Goal: Task Accomplishment & Management: Manage account settings

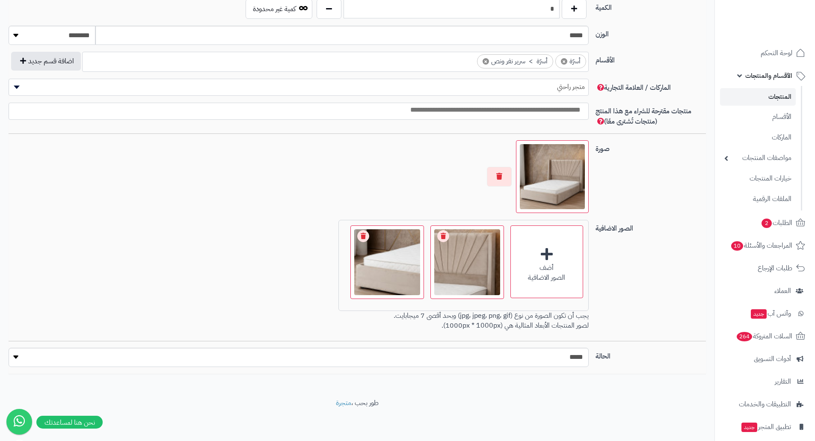
scroll to position [71, 0]
click at [789, 117] on link "الأقسام" at bounding box center [758, 117] width 76 height 18
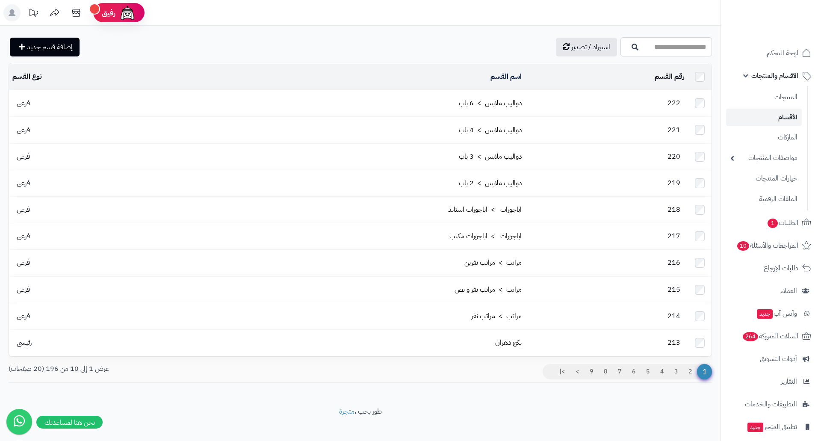
click at [32, 100] on span "فرعى" at bounding box center [23, 103] width 22 height 10
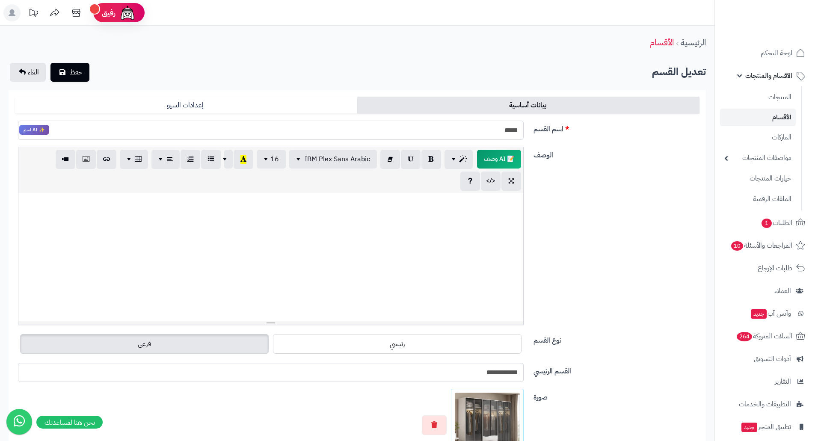
click at [483, 139] on input "*****" at bounding box center [271, 130] width 506 height 19
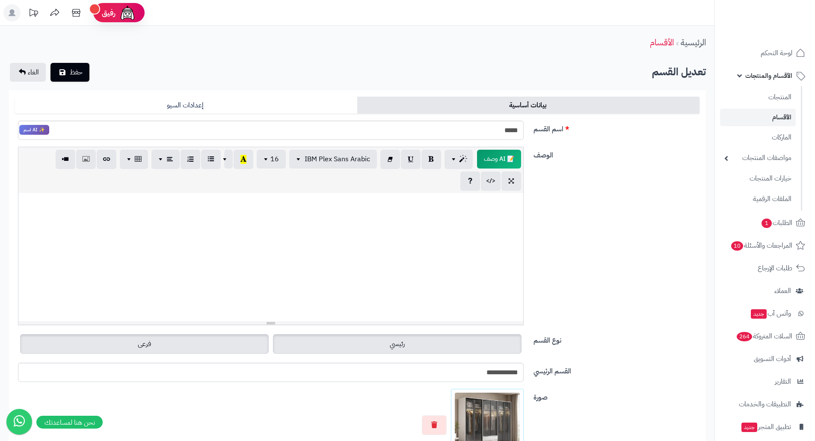
click at [467, 337] on label "رئيسي" at bounding box center [397, 344] width 249 height 20
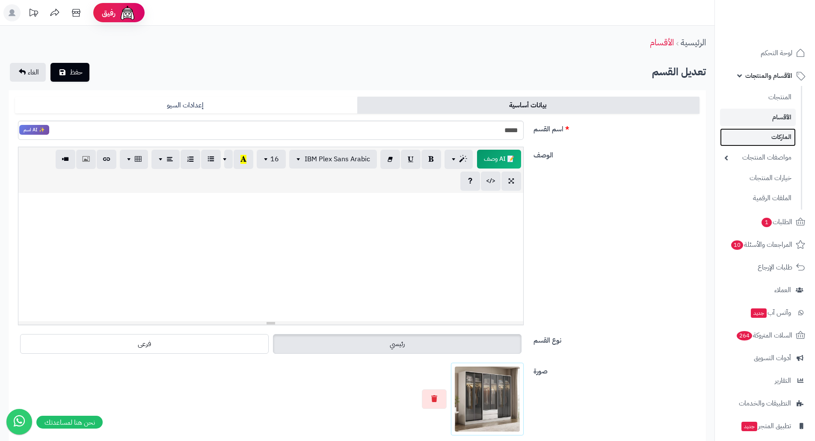
click at [775, 139] on link "الماركات" at bounding box center [758, 137] width 76 height 18
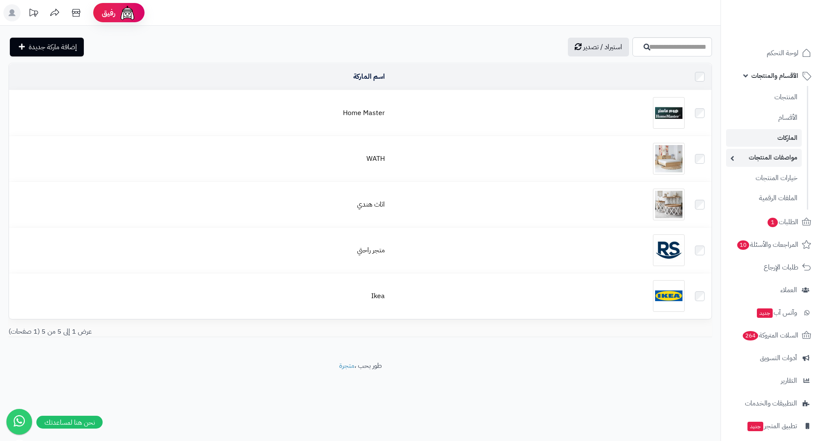
click at [769, 157] on link "مواصفات المنتجات" at bounding box center [764, 158] width 76 height 18
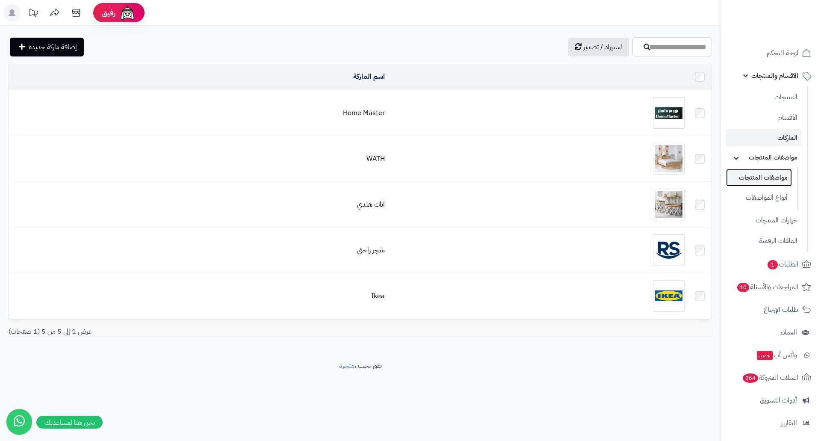
click at [768, 176] on link "مواصفات المنتجات" at bounding box center [759, 178] width 66 height 18
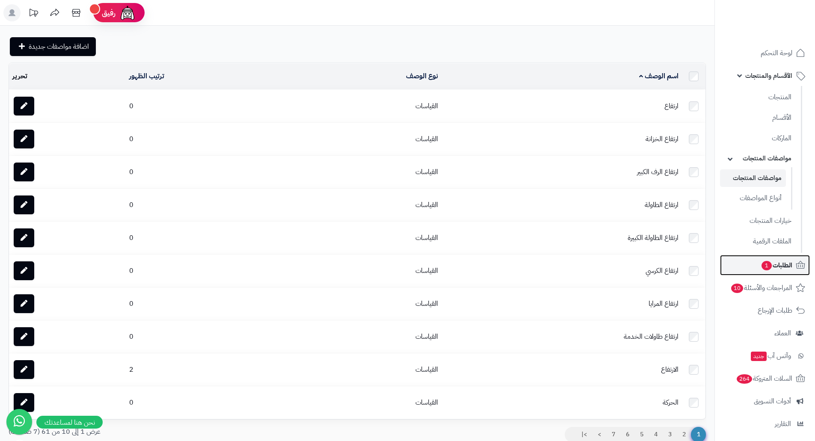
click at [778, 264] on span "الطلبات 1" at bounding box center [777, 265] width 32 height 12
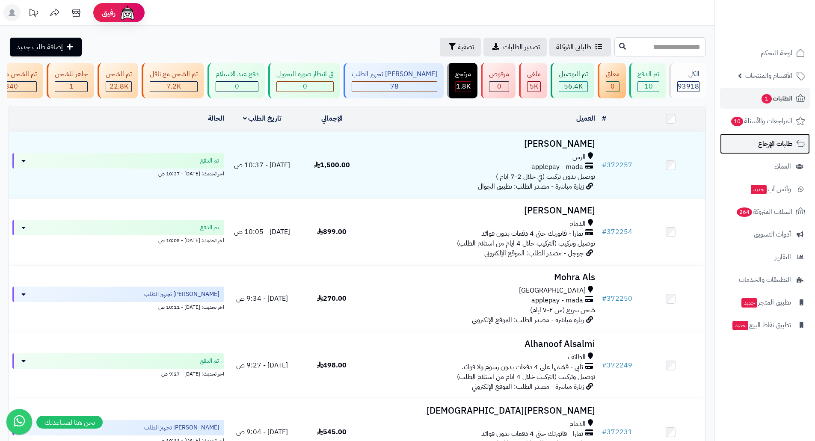
click at [779, 144] on span "طلبات الإرجاع" at bounding box center [775, 144] width 34 height 12
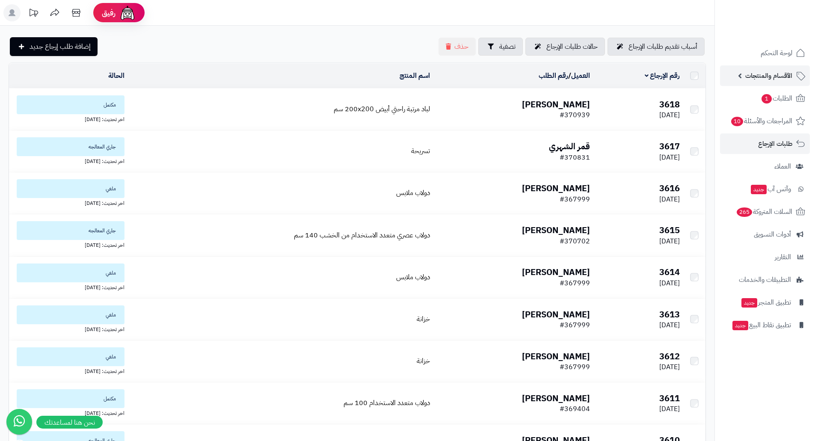
click at [776, 71] on span "الأقسام والمنتجات" at bounding box center [768, 76] width 47 height 12
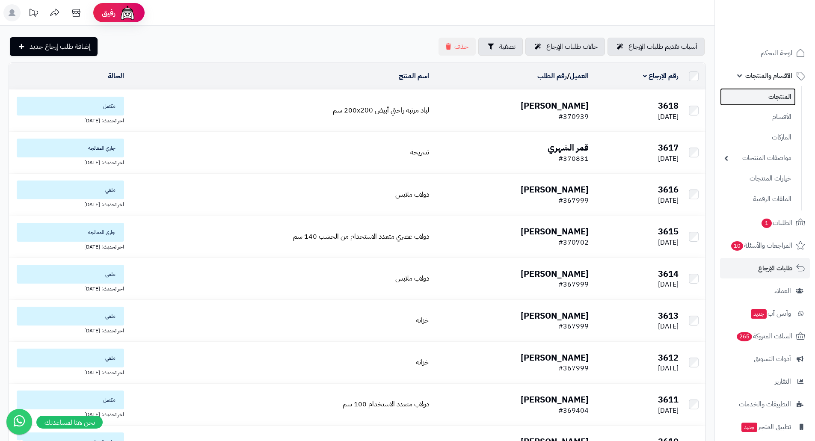
click at [781, 95] on link "المنتجات" at bounding box center [758, 97] width 76 height 18
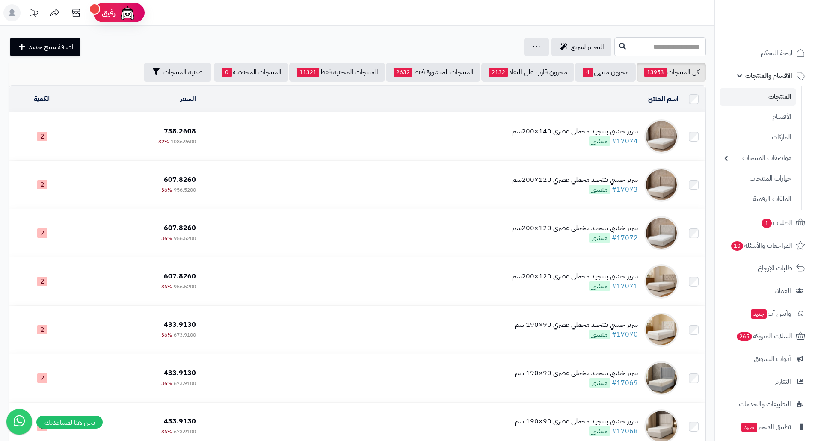
click at [782, 99] on link "المنتجات" at bounding box center [758, 97] width 76 height 18
click at [571, 45] on span "التحرير لسريع" at bounding box center [587, 47] width 33 height 10
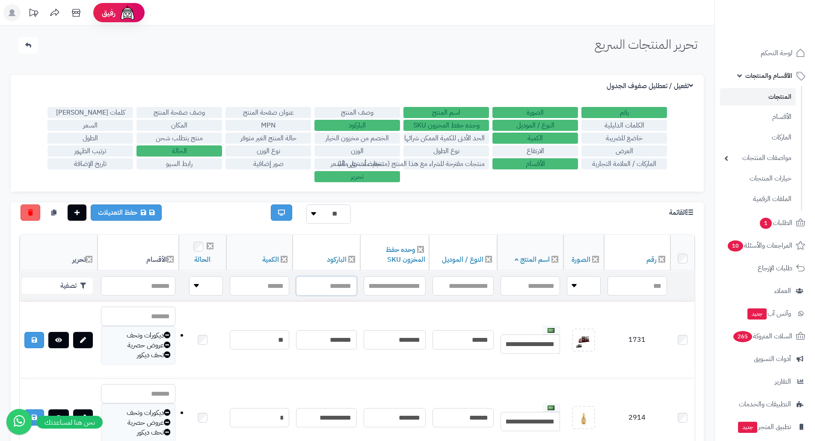
click at [325, 290] on input "text" at bounding box center [326, 285] width 61 height 19
paste input "**********"
type input "**********"
click at [77, 284] on button "تصفية" at bounding box center [57, 285] width 71 height 16
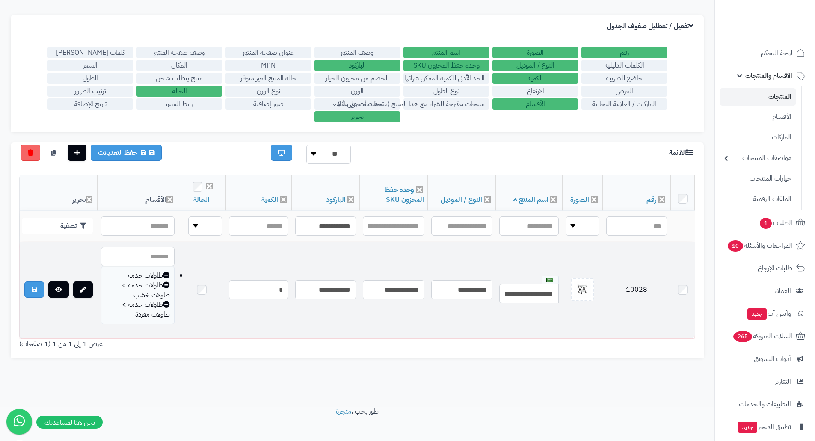
scroll to position [68, 0]
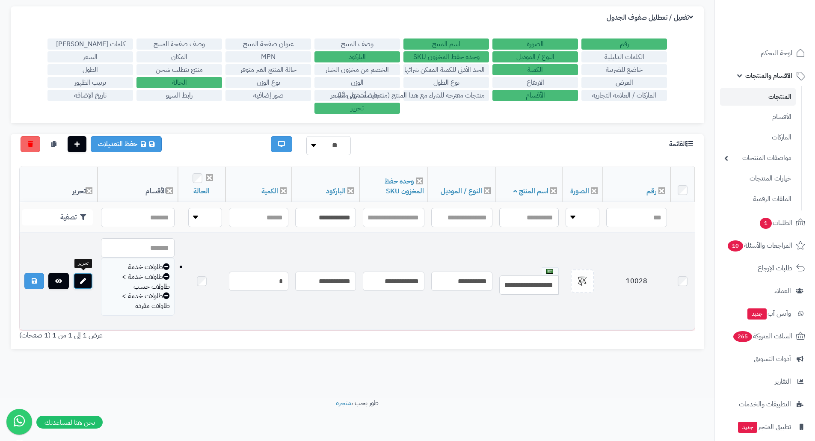
click at [78, 279] on link at bounding box center [83, 281] width 20 height 16
click at [629, 278] on td "10028" at bounding box center [637, 281] width 68 height 97
copy td "10028"
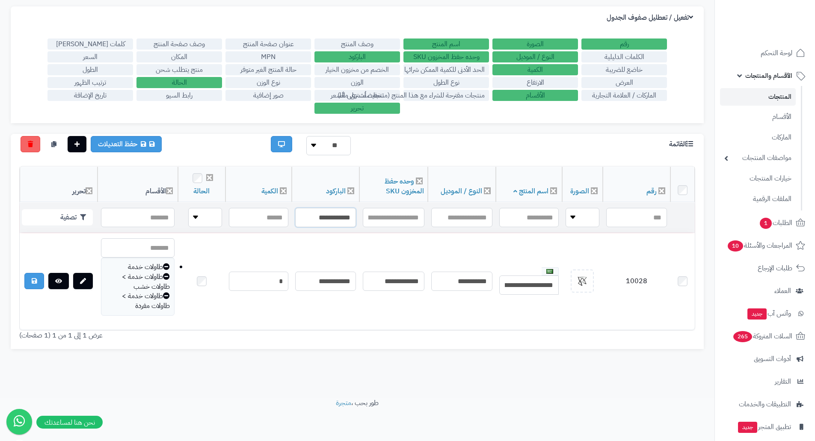
click at [328, 220] on input "**********" at bounding box center [325, 217] width 61 height 19
paste input "text"
type input "**********"
click at [64, 214] on button "تصفية" at bounding box center [57, 217] width 71 height 16
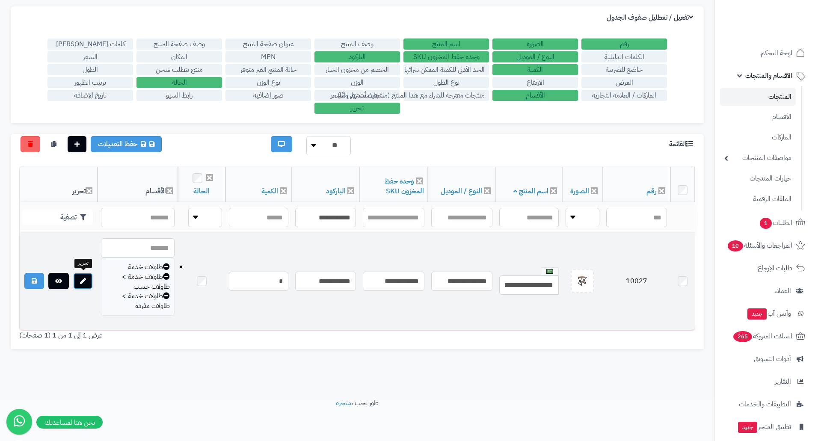
click at [89, 278] on link at bounding box center [83, 281] width 20 height 16
click at [636, 278] on td "10027" at bounding box center [637, 281] width 68 height 97
copy td "10027"
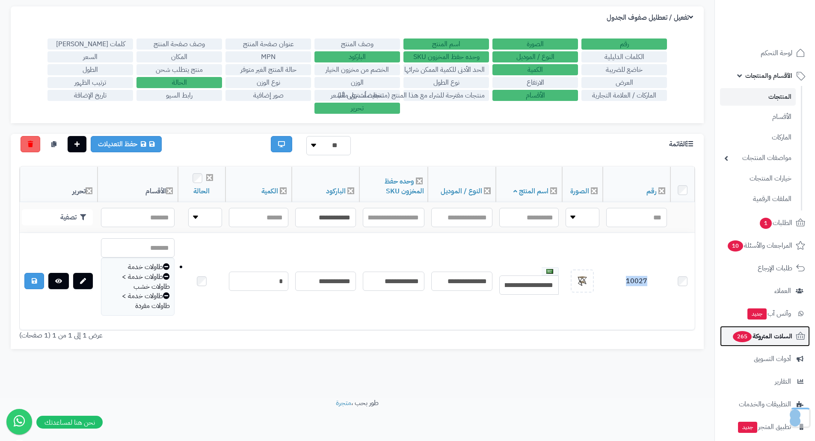
click at [779, 342] on span "السلات المتروكة 265" at bounding box center [762, 336] width 60 height 12
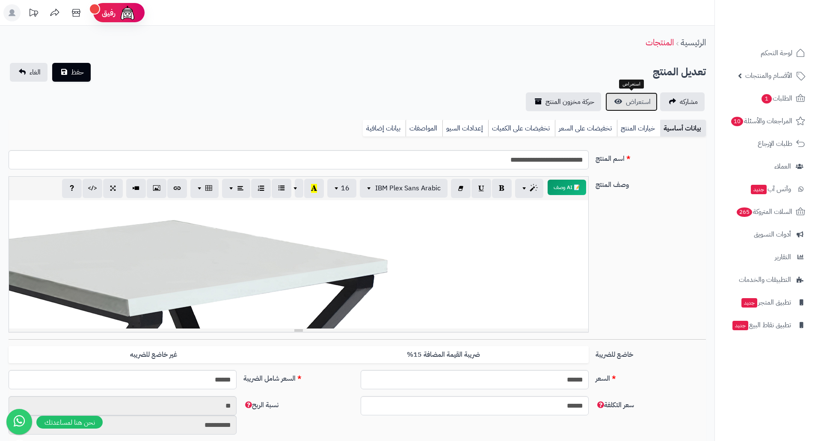
click at [641, 101] on span "استعراض" at bounding box center [638, 102] width 25 height 10
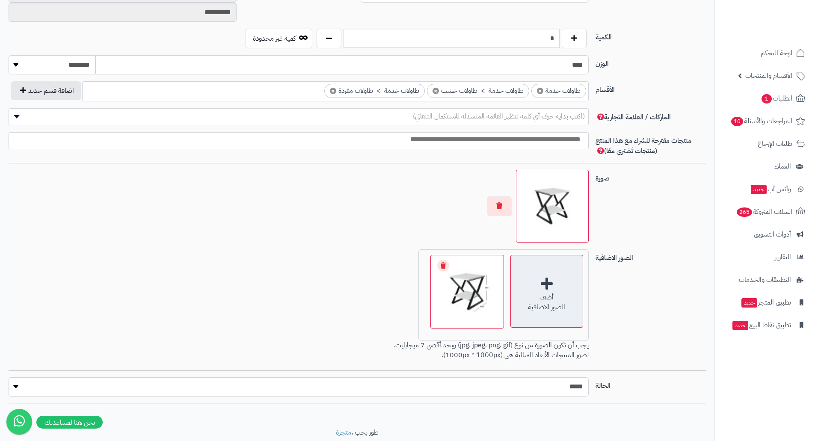
scroll to position [428, 0]
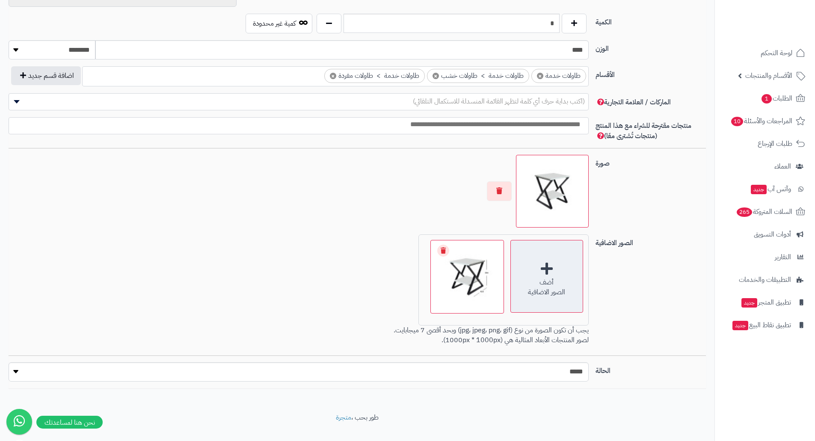
click at [560, 265] on div "أضف الصور الاضافية" at bounding box center [546, 276] width 73 height 73
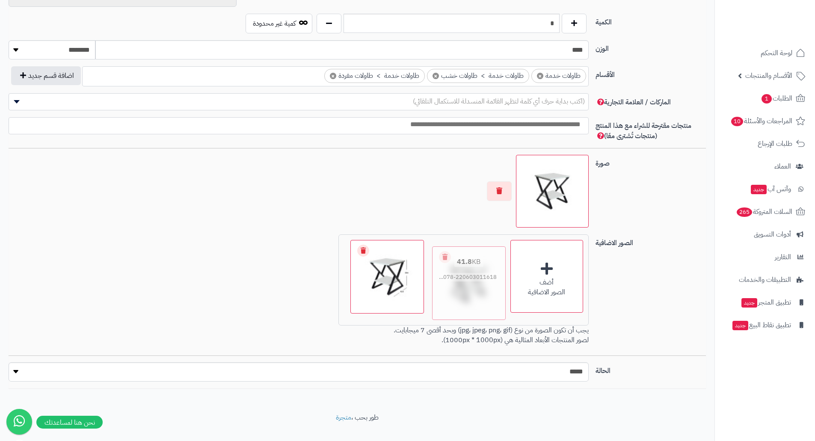
drag, startPoint x: 406, startPoint y: 292, endPoint x: 482, endPoint y: 294, distance: 76.6
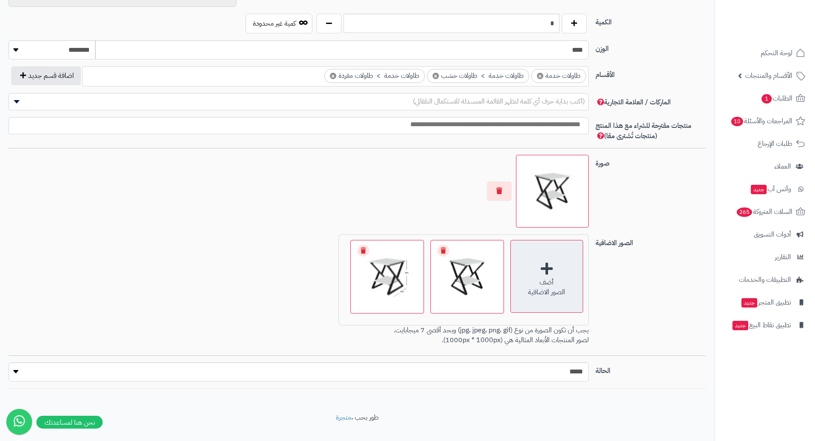
click at [536, 272] on div "أضف الصور الاضافية" at bounding box center [546, 276] width 73 height 73
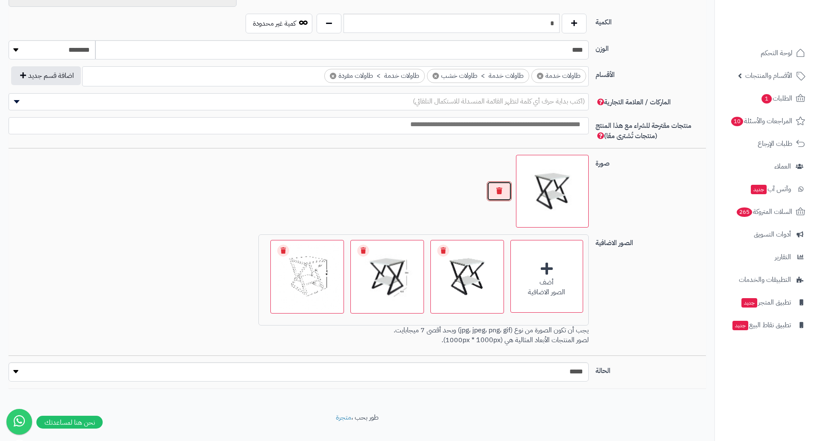
drag, startPoint x: 495, startPoint y: 193, endPoint x: 504, endPoint y: 191, distance: 9.1
click at [495, 192] on button "button" at bounding box center [499, 191] width 25 height 20
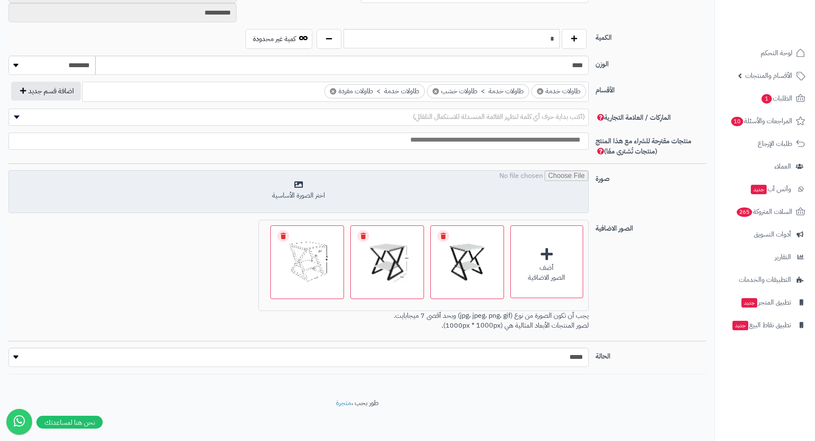
click at [478, 198] on input "file" at bounding box center [298, 192] width 579 height 43
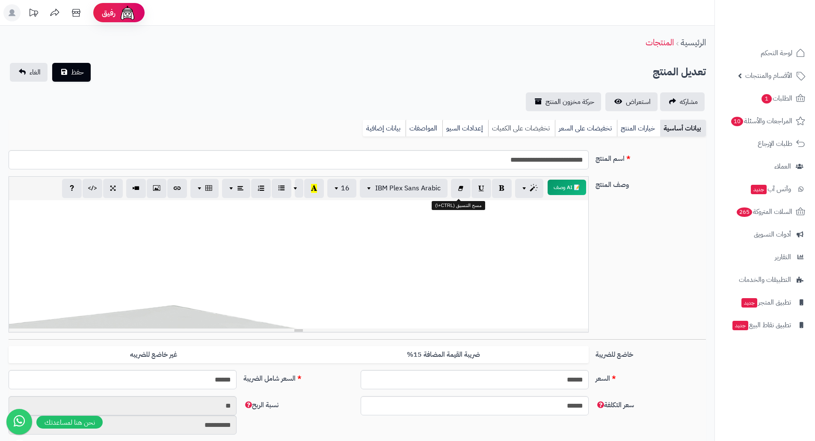
scroll to position [128, 0]
click at [83, 74] on span "حفظ" at bounding box center [77, 72] width 13 height 10
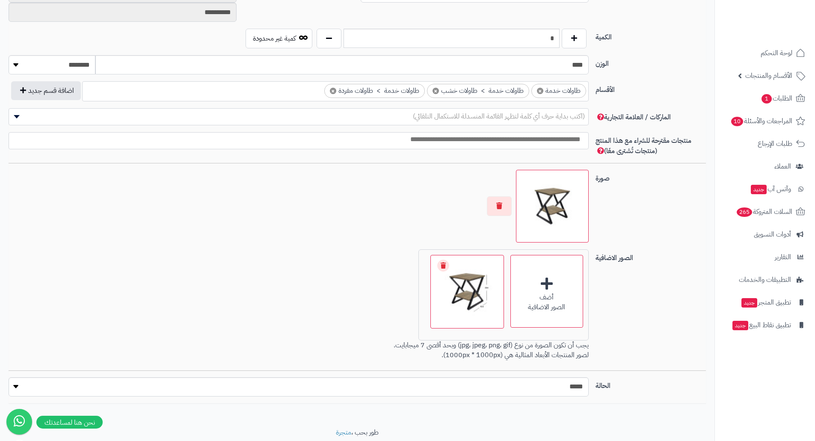
scroll to position [428, 0]
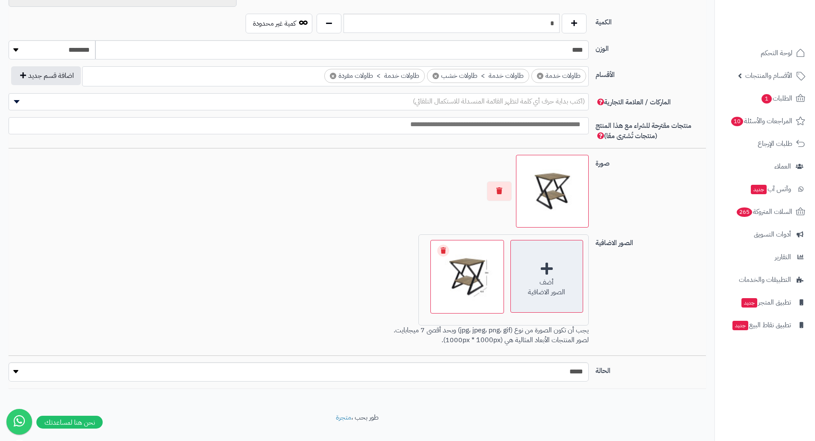
click at [521, 250] on div "أضف الصور الاضافية" at bounding box center [546, 276] width 73 height 73
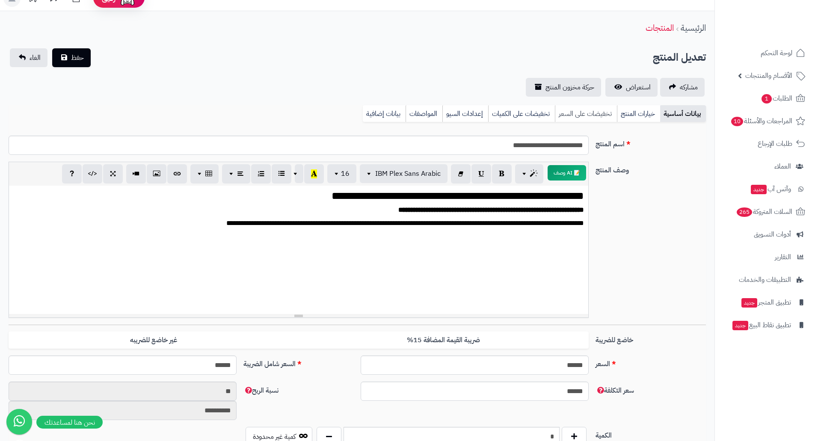
scroll to position [0, 0]
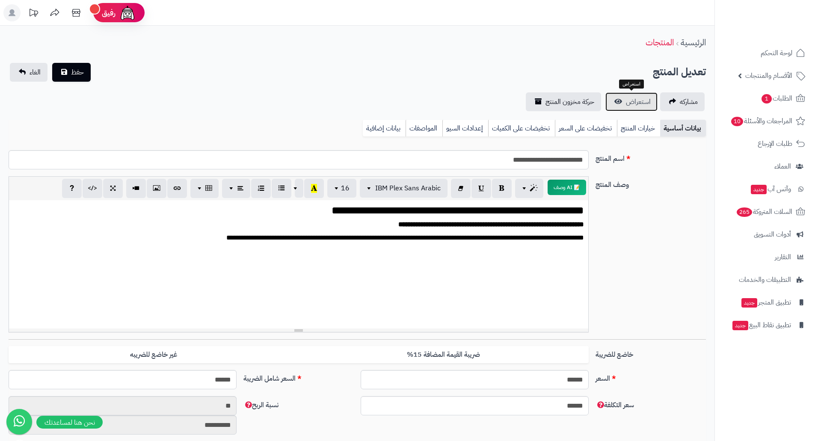
click at [633, 102] on span "استعراض" at bounding box center [638, 102] width 25 height 10
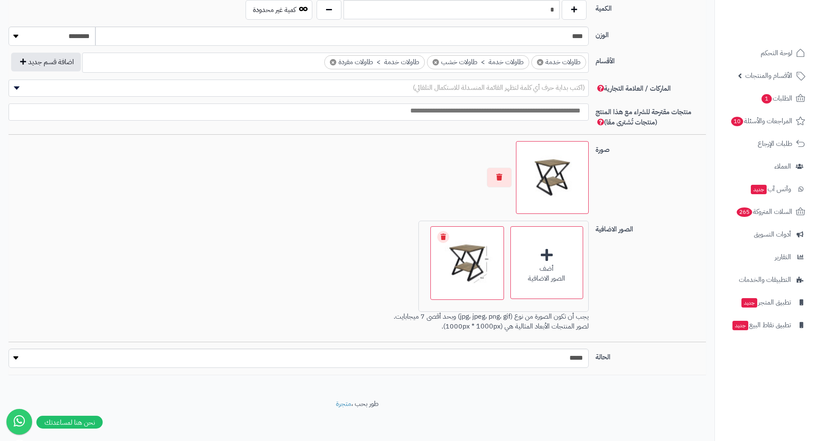
scroll to position [442, 0]
click at [577, 256] on div "أضف الصور الاضافية" at bounding box center [546, 261] width 73 height 73
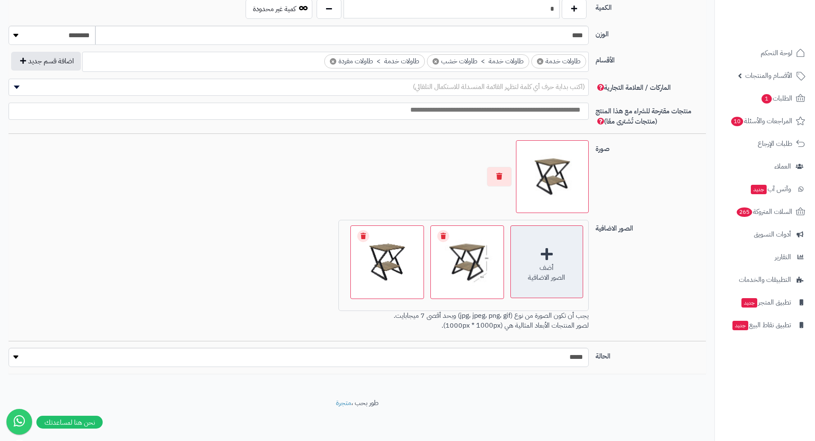
click at [544, 257] on div "أضف الصور الاضافية" at bounding box center [546, 261] width 73 height 73
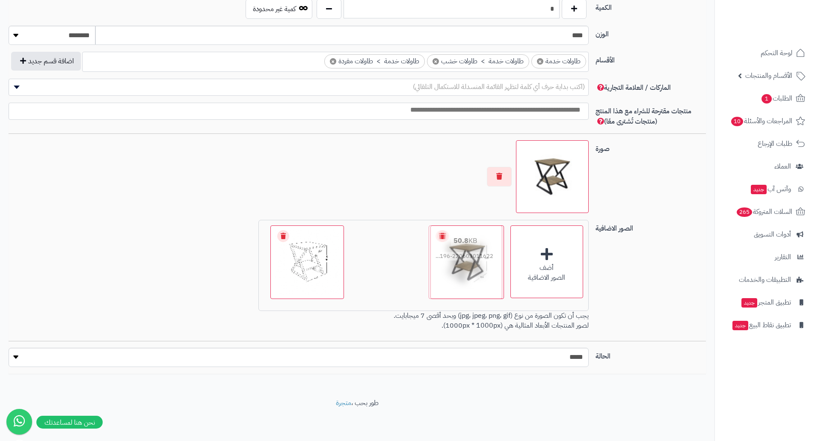
drag, startPoint x: 431, startPoint y: 275, endPoint x: 489, endPoint y: 270, distance: 57.9
click at [498, 176] on button "button" at bounding box center [499, 177] width 25 height 20
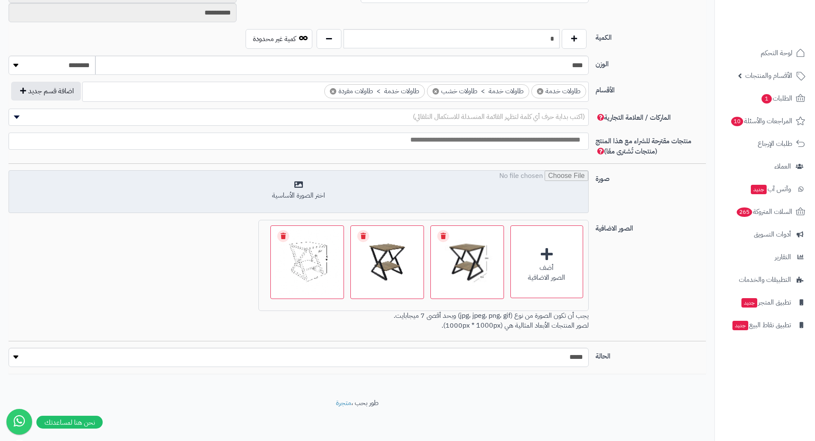
click at [483, 182] on input "file" at bounding box center [298, 192] width 579 height 43
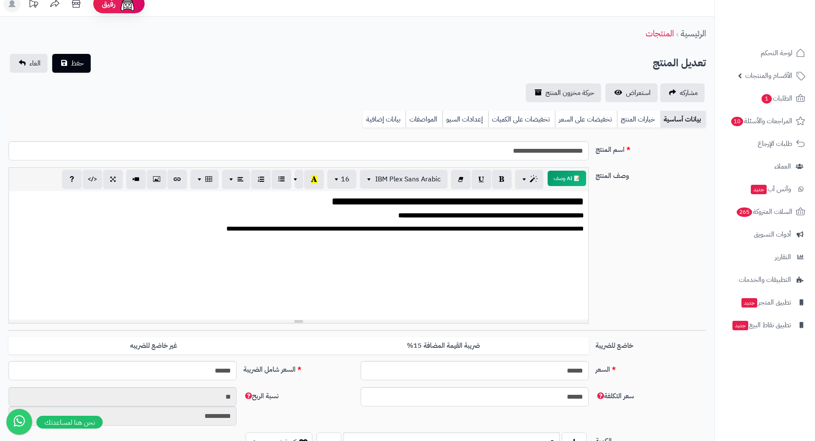
scroll to position [0, 0]
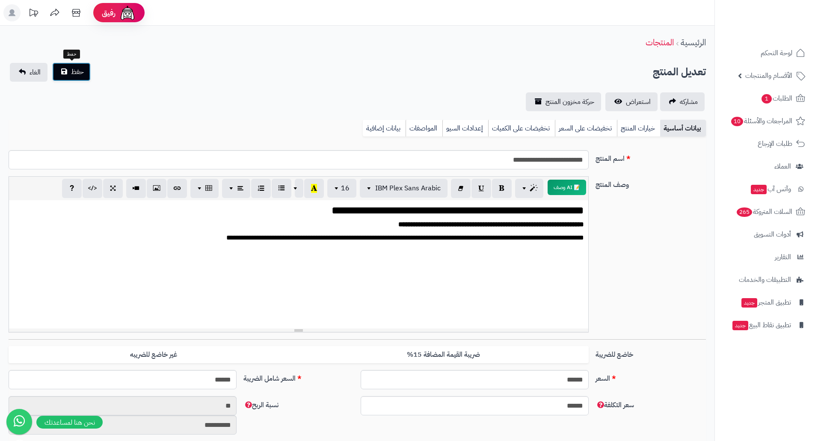
click at [67, 71] on button "حفظ" at bounding box center [71, 71] width 39 height 19
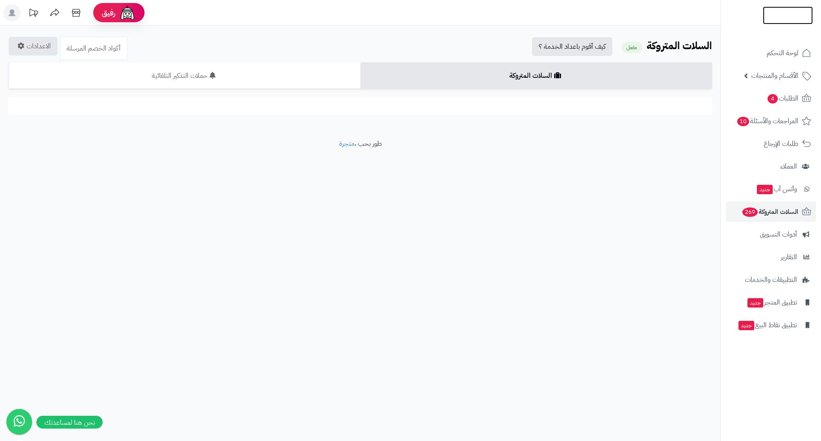
click at [766, 24] on img at bounding box center [788, 33] width 50 height 18
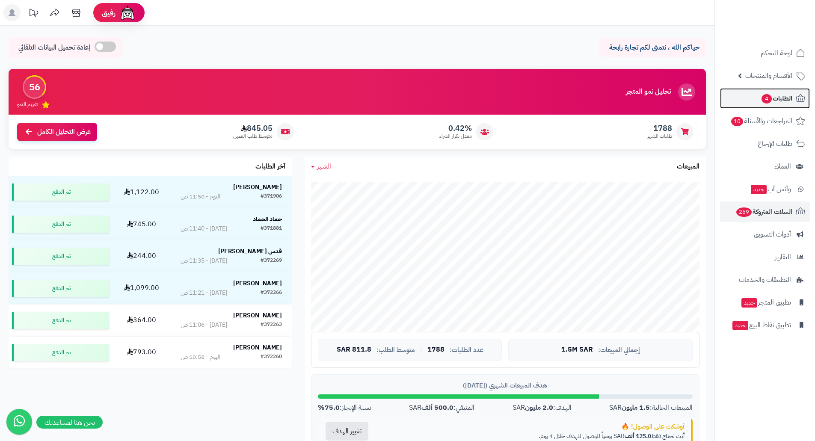
click at [788, 99] on span "الطلبات 4" at bounding box center [777, 98] width 32 height 12
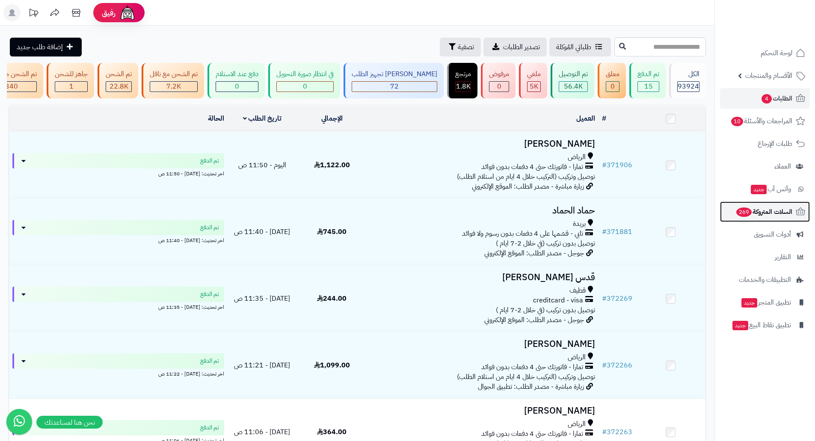
click at [735, 208] on span "السلات المتروكة 269" at bounding box center [763, 212] width 57 height 12
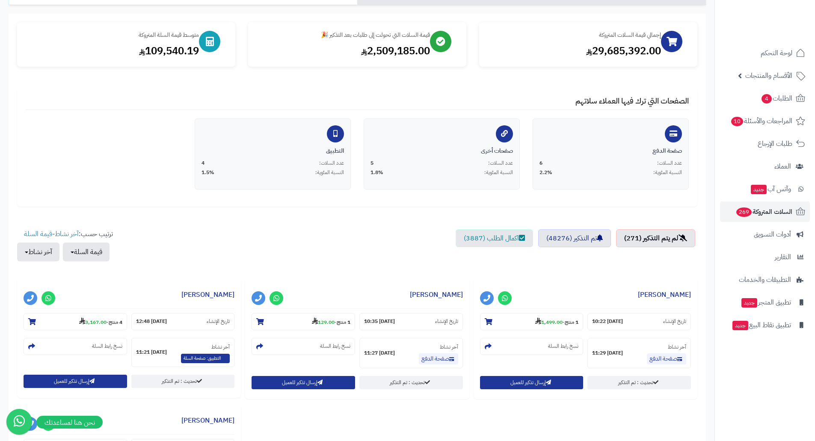
scroll to position [43, 0]
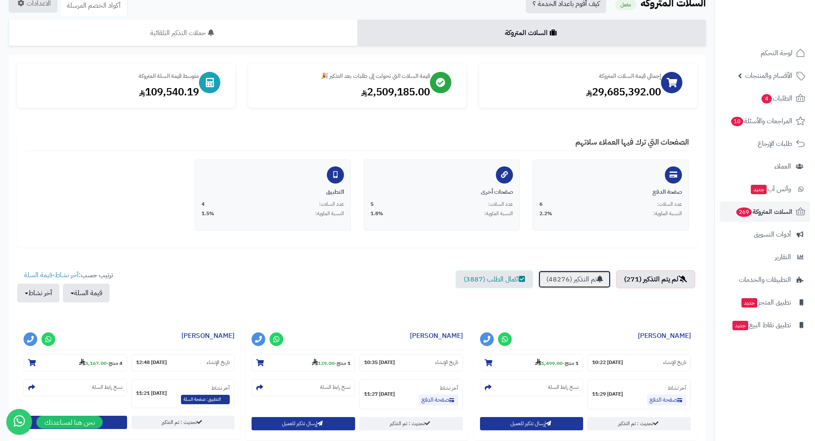
click at [581, 278] on link "تم التذكير (48276)" at bounding box center [574, 279] width 73 height 18
click at [642, 275] on link "لم يتم التذكير (271)" at bounding box center [655, 279] width 79 height 18
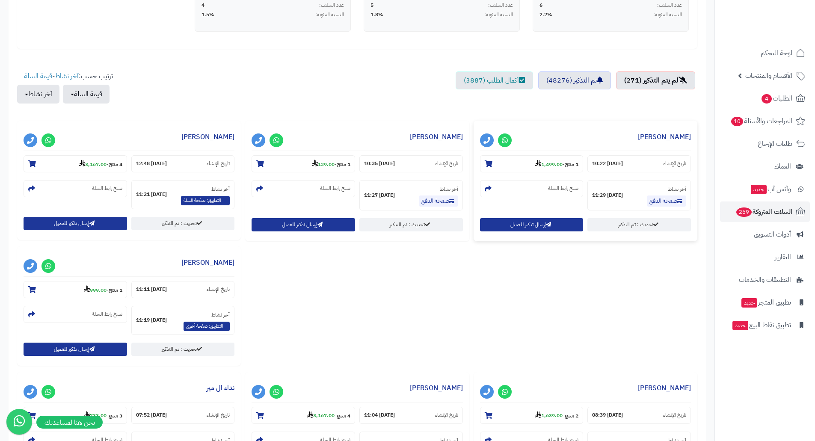
scroll to position [257, 0]
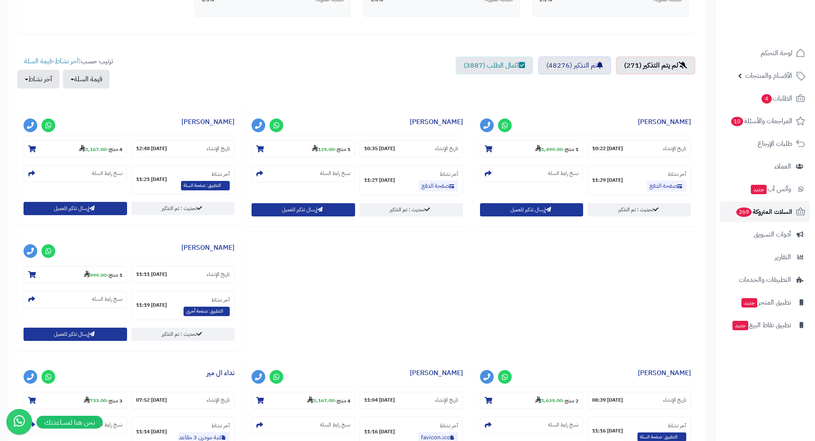
click at [761, 210] on span "السلات المتروكة 269" at bounding box center [763, 212] width 57 height 12
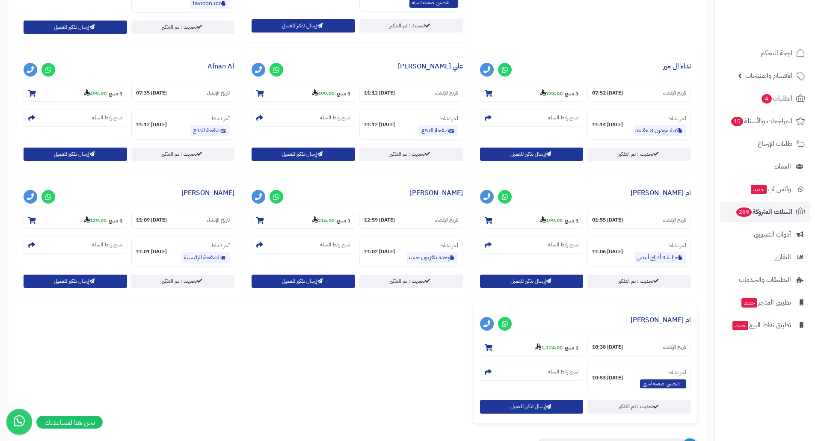
scroll to position [781, 0]
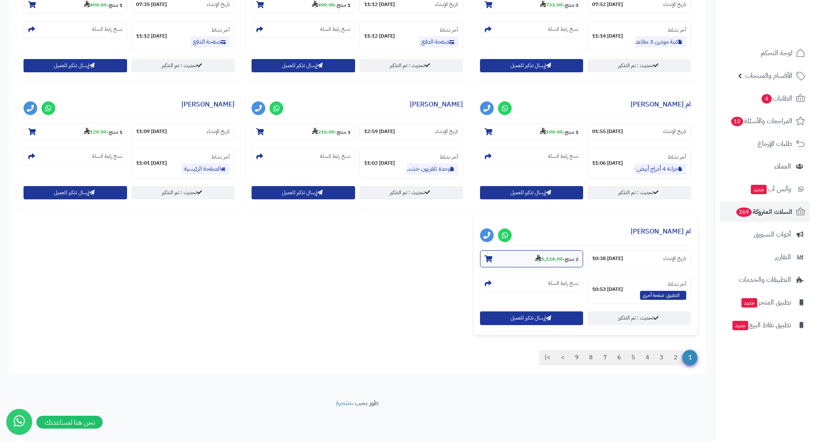
click at [552, 256] on strong "1,124.00" at bounding box center [548, 259] width 27 height 8
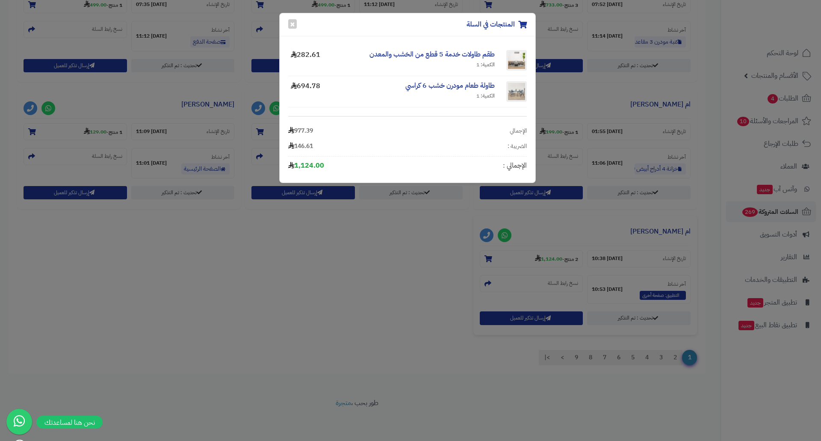
click at [347, 252] on div "المنتجات في السلة × طقم طاولات خدمة 5 قطع من الخشب والمعدن الكمية: 1 282.61 طاو…" at bounding box center [410, 220] width 821 height 441
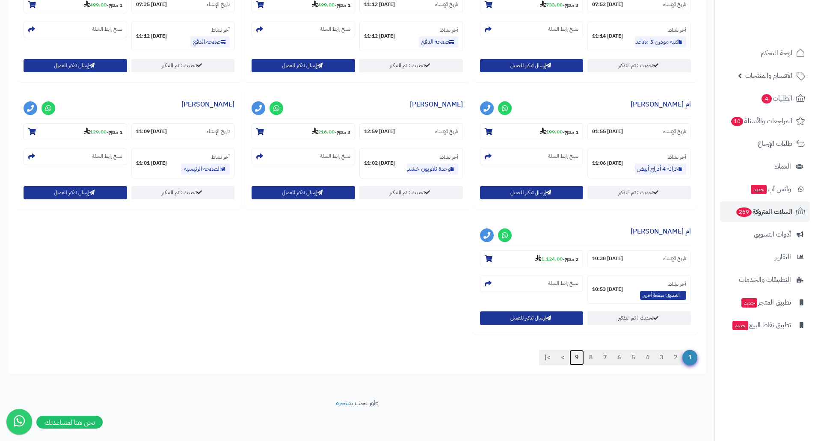
click at [573, 357] on link "9" at bounding box center [576, 357] width 15 height 15
click at [575, 356] on link "9" at bounding box center [576, 357] width 15 height 15
click at [576, 356] on link "9" at bounding box center [576, 357] width 15 height 15
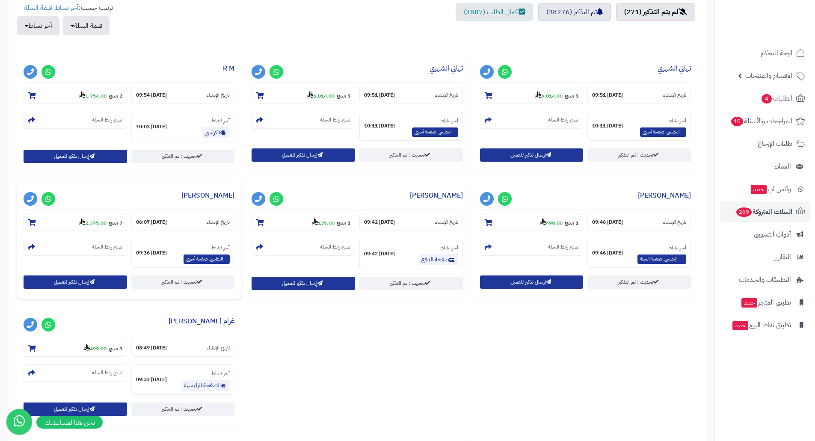
scroll to position [309, 0]
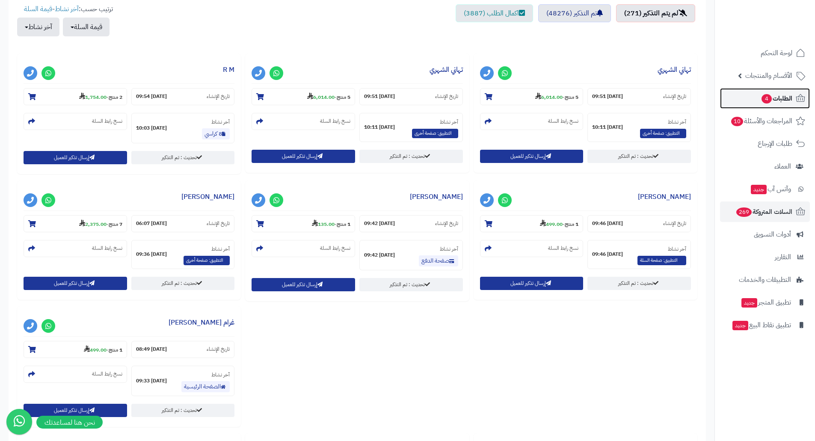
click at [787, 92] on link "الطلبات 4" at bounding box center [765, 98] width 90 height 21
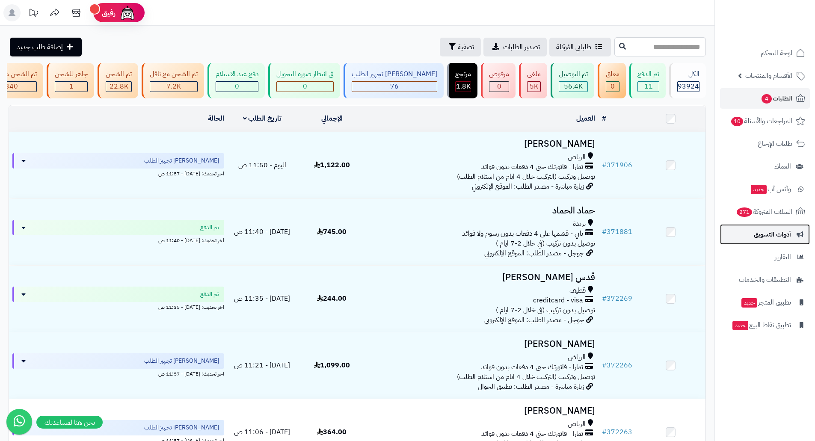
click at [772, 231] on span "أدوات التسويق" at bounding box center [772, 234] width 37 height 12
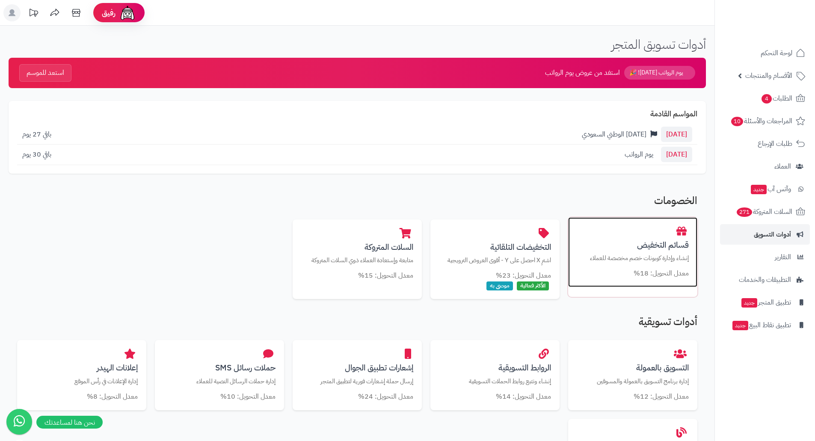
click at [664, 247] on h3 "قسائم التخفيض" at bounding box center [633, 244] width 112 height 9
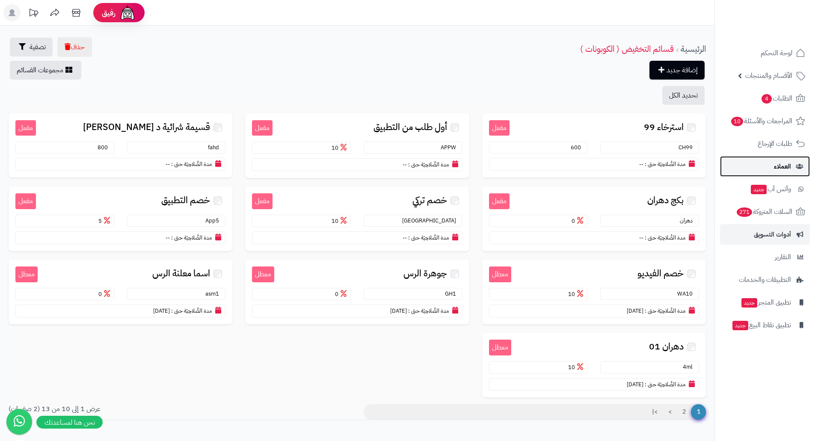
click at [793, 165] on link "العملاء" at bounding box center [765, 166] width 90 height 21
click at [792, 185] on link "وآتس آب جديد" at bounding box center [765, 189] width 90 height 21
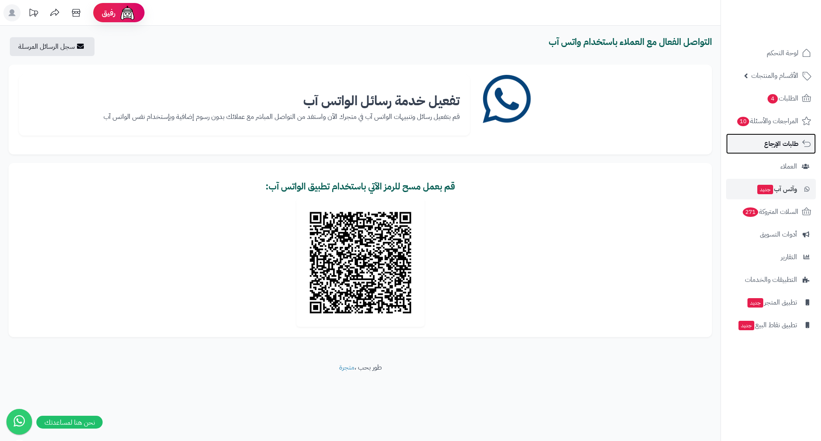
click at [793, 139] on span "طلبات الإرجاع" at bounding box center [781, 144] width 34 height 12
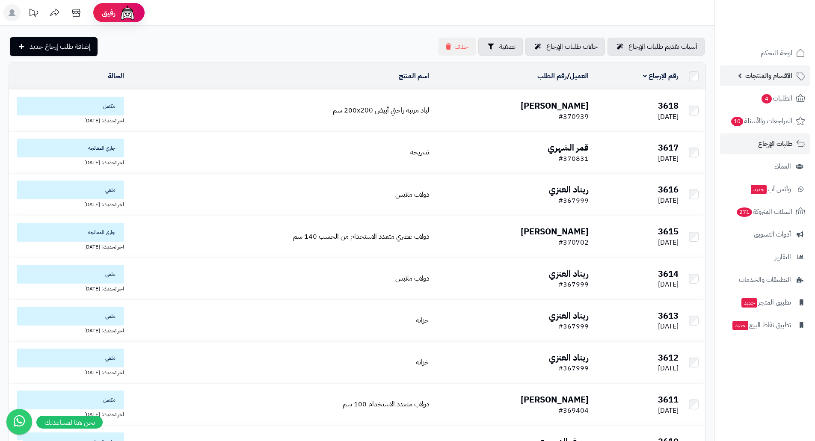
click at [785, 70] on span "الأقسام والمنتجات" at bounding box center [768, 76] width 47 height 12
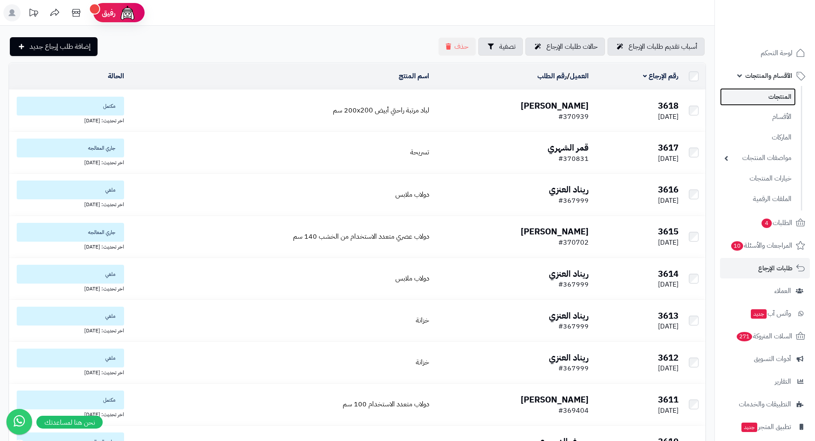
click at [785, 98] on link "المنتجات" at bounding box center [758, 97] width 76 height 18
